Goal: Find specific page/section: Find specific page/section

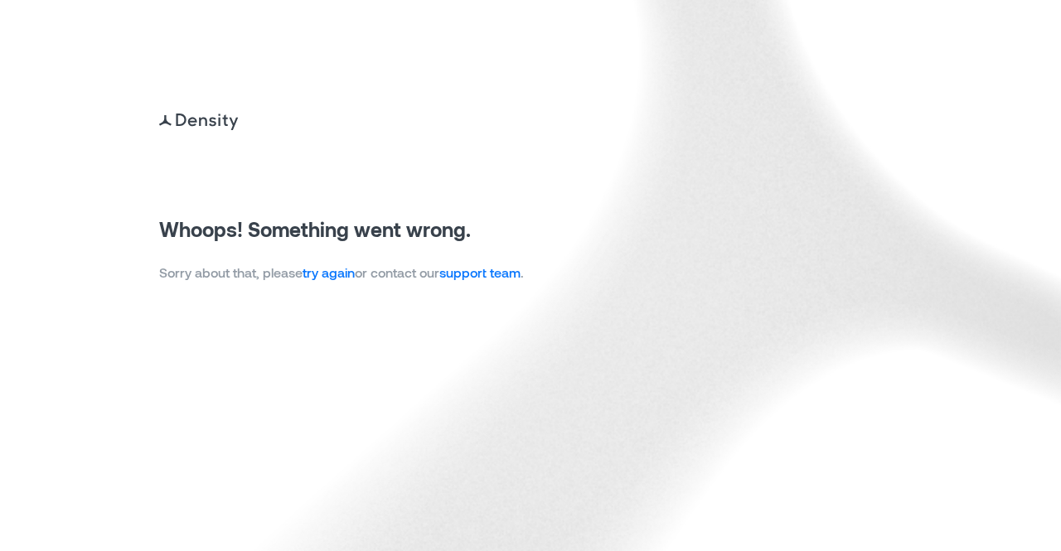
click at [320, 275] on link "try again" at bounding box center [329, 272] width 52 height 16
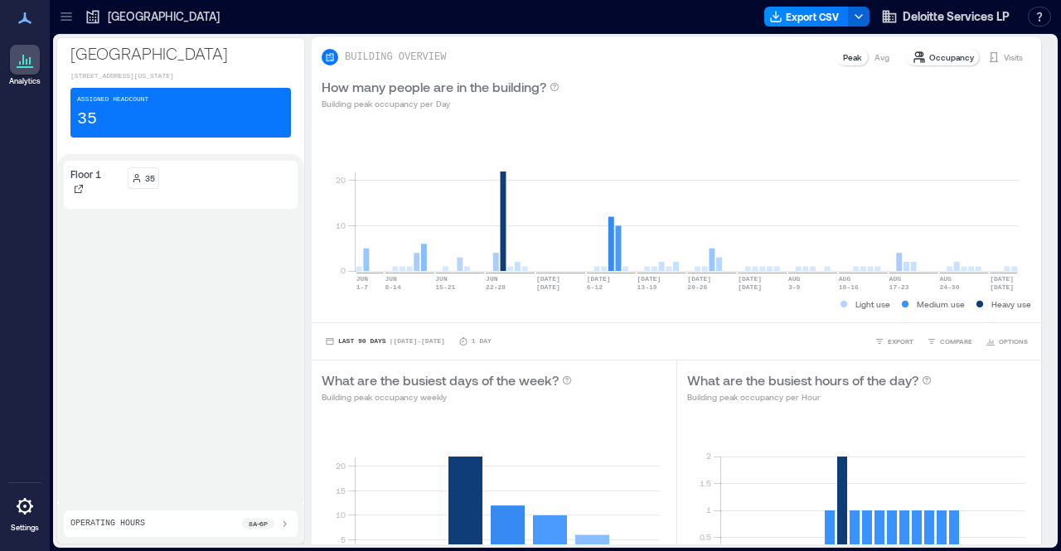
click at [60, 12] on icon at bounding box center [66, 16] width 17 height 17
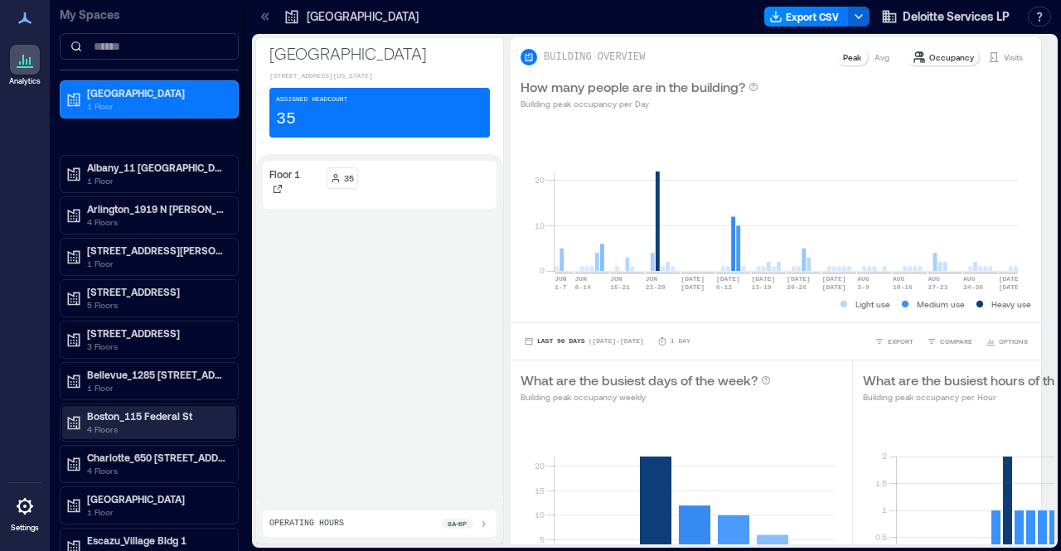
click at [157, 423] on p "4 Floors" at bounding box center [156, 429] width 139 height 13
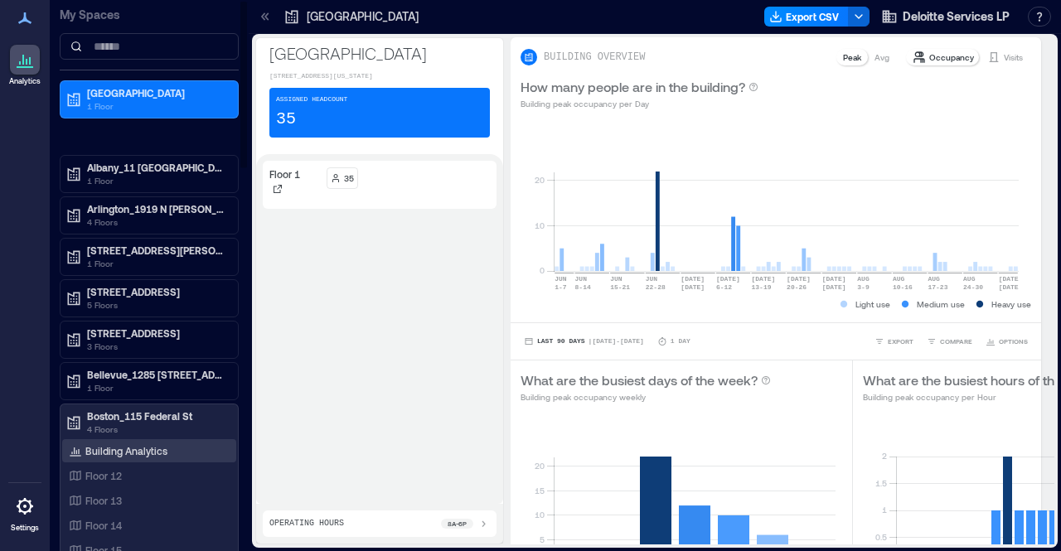
click at [115, 445] on p "Building Analytics" at bounding box center [126, 450] width 82 height 13
